Goal: Navigation & Orientation: Go to known website

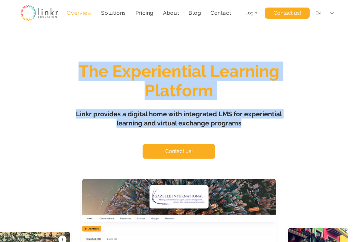
drag, startPoint x: 84, startPoint y: 73, endPoint x: 252, endPoint y: 124, distance: 176.4
click at [252, 124] on div "The Experiential Learning Platform Linkr provides a digital home with integrate…" at bounding box center [179, 194] width 358 height 330
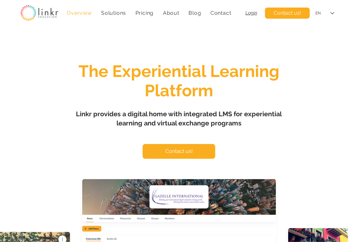
click at [187, 115] on span "Linkr provides a digital home with integrated LMS for experiential learning and…" at bounding box center [179, 118] width 206 height 17
drag, startPoint x: 181, startPoint y: 115, endPoint x: 235, endPoint y: 114, distance: 54.4
click at [235, 114] on span "Linkr provides a digital home with integrated LMS for experiential learning and…" at bounding box center [179, 118] width 206 height 17
click at [238, 115] on span "Linkr provides a digital home with integrated LMS for experiential learning and…" at bounding box center [179, 118] width 206 height 17
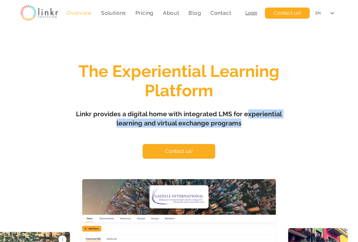
drag, startPoint x: 247, startPoint y: 113, endPoint x: 253, endPoint y: 123, distance: 11.6
click at [253, 123] on h1 "Linkr provides a digital home with integrated LMS for experiential learning and…" at bounding box center [179, 118] width 229 height 18
click at [253, 13] on span "Login" at bounding box center [252, 12] width 12 height 5
drag, startPoint x: 245, startPoint y: 115, endPoint x: 249, endPoint y: 126, distance: 12.0
click at [249, 126] on h1 "Linkr provides a digital home with integrated LMS for experiential learning and…" at bounding box center [179, 118] width 229 height 18
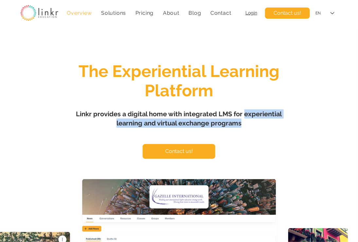
click at [253, 13] on span "Login" at bounding box center [252, 12] width 12 height 5
